Goal: Information Seeking & Learning: Find specific page/section

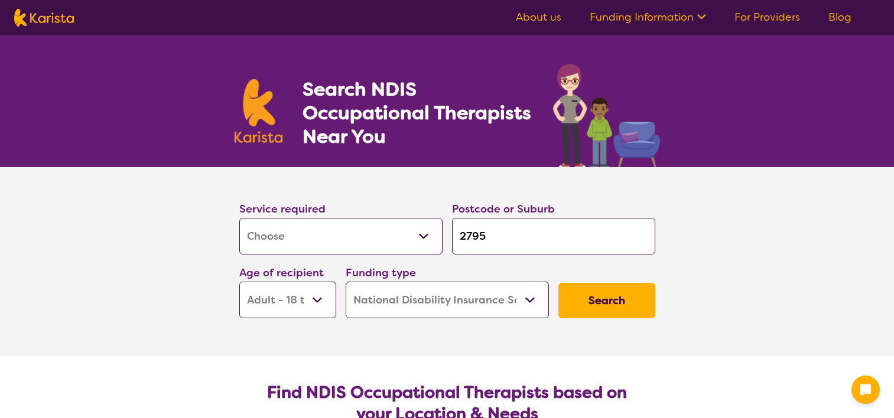
select select "[MEDICAL_DATA]"
select select "AD"
select select "NDIS"
select select "[MEDICAL_DATA]"
select select "AD"
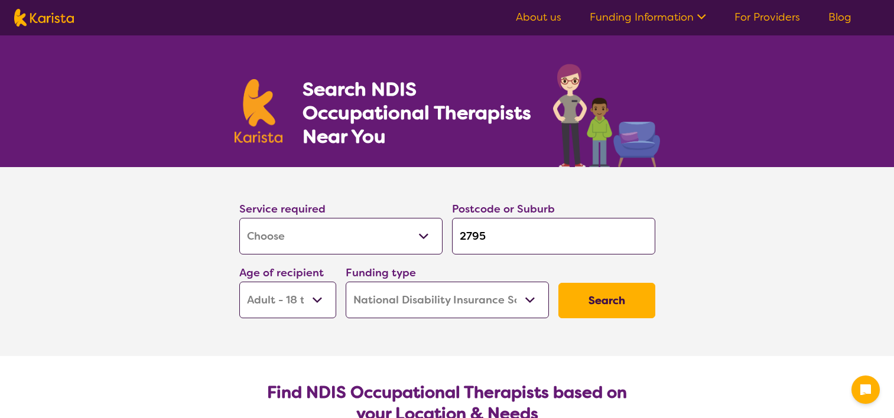
select select "NDIS"
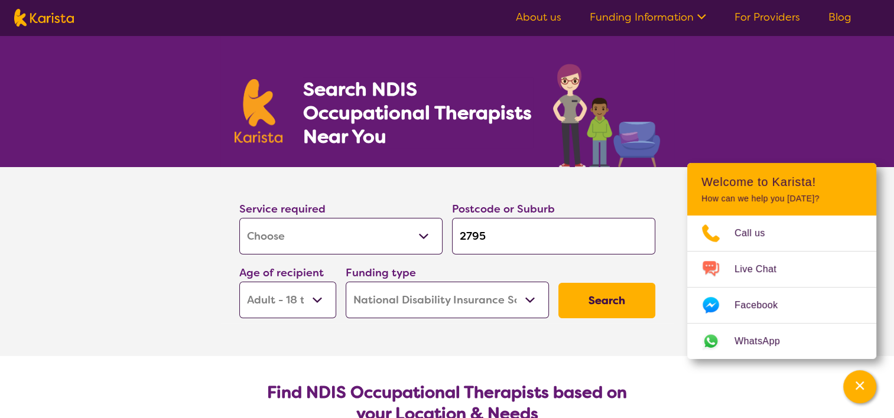
click at [516, 236] on input "2795" at bounding box center [553, 236] width 203 height 37
type input "279"
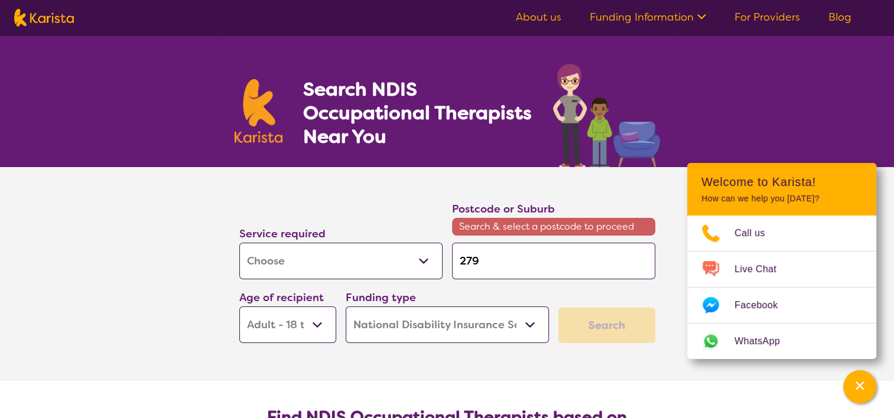
type input "27"
type input "2"
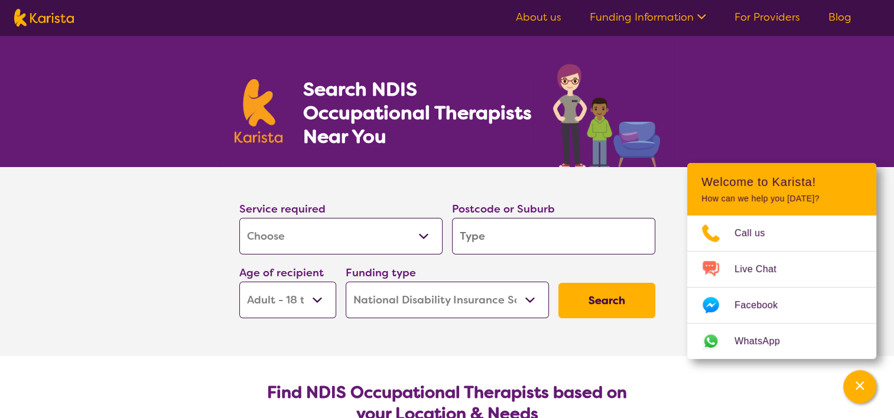
type input "1"
type input "4"
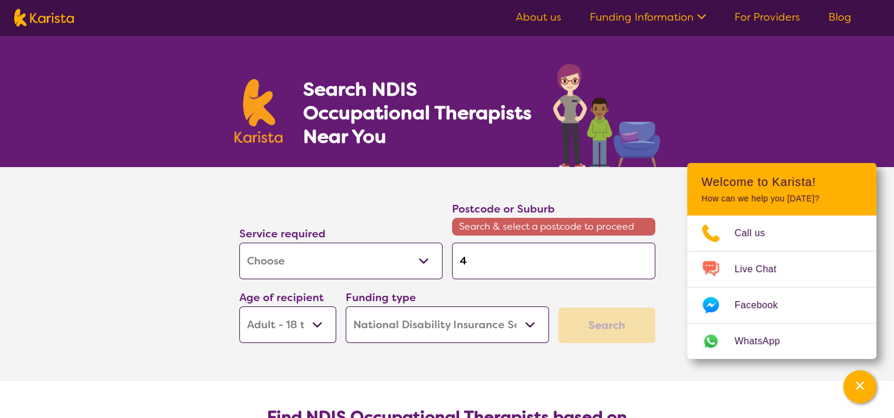
type input "43"
type input "435"
type input "4350"
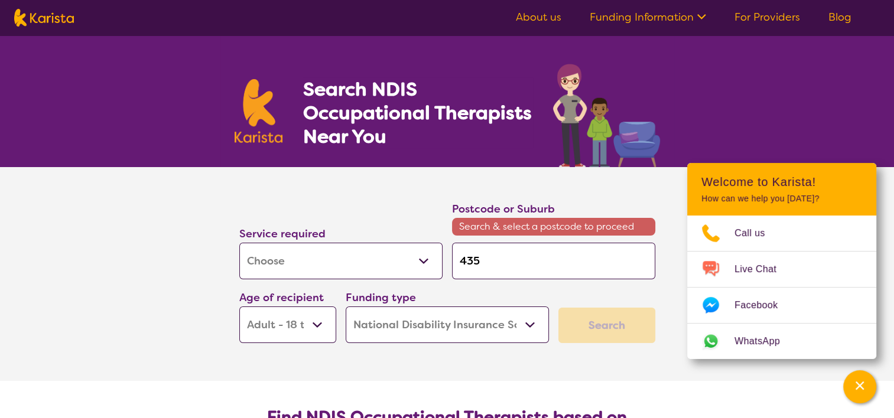
type input "4350"
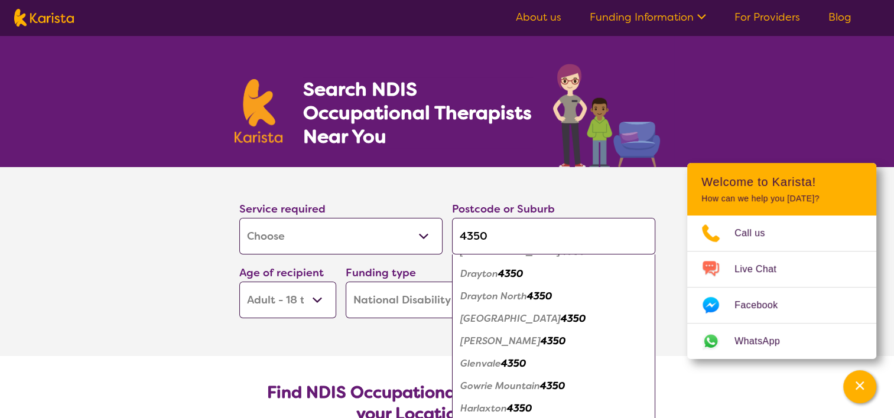
scroll to position [236, 0]
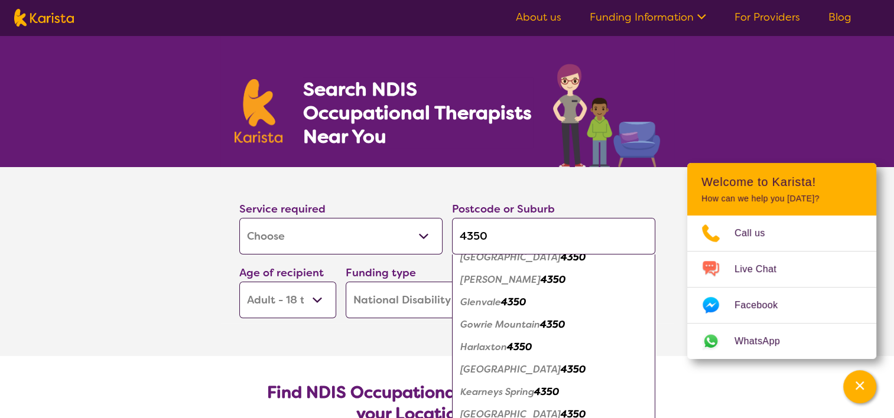
type input "4350"
click at [485, 306] on em "Glenvale" at bounding box center [480, 302] width 41 height 12
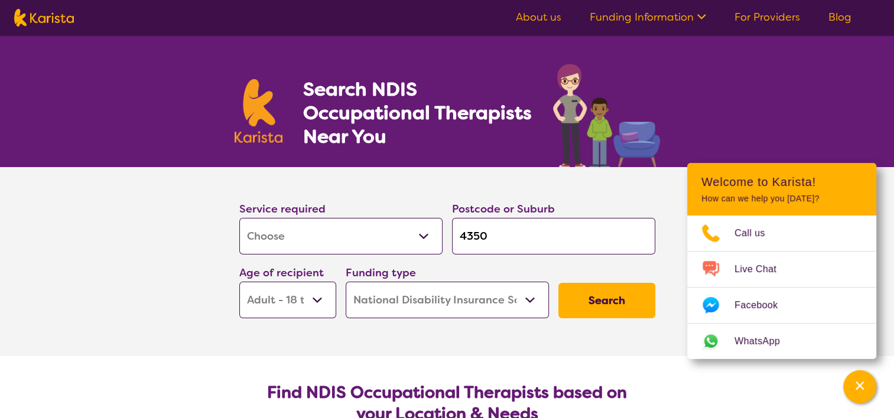
click at [611, 306] on button "Search" at bounding box center [607, 300] width 97 height 35
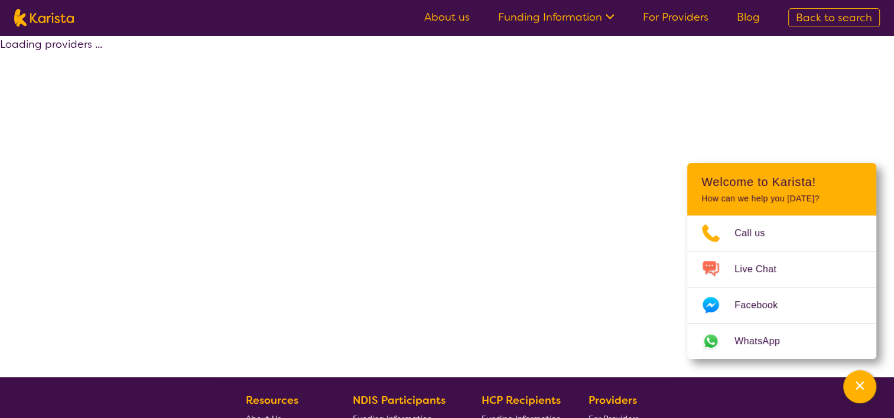
select select "by_score"
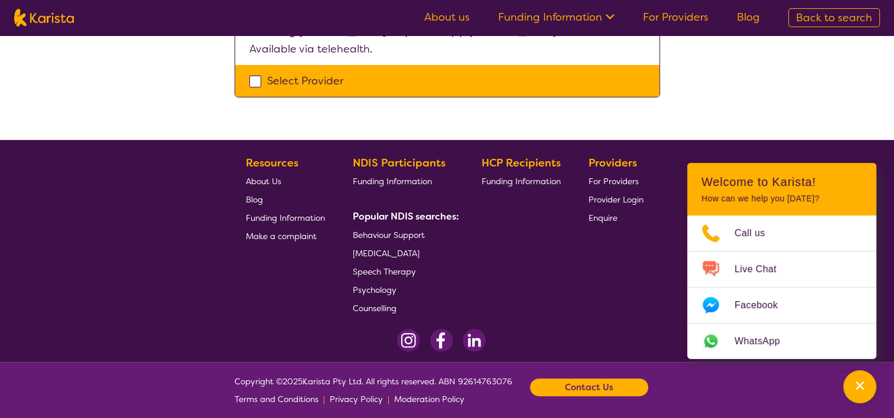
scroll to position [412, 0]
